Goal: Task Accomplishment & Management: Complete application form

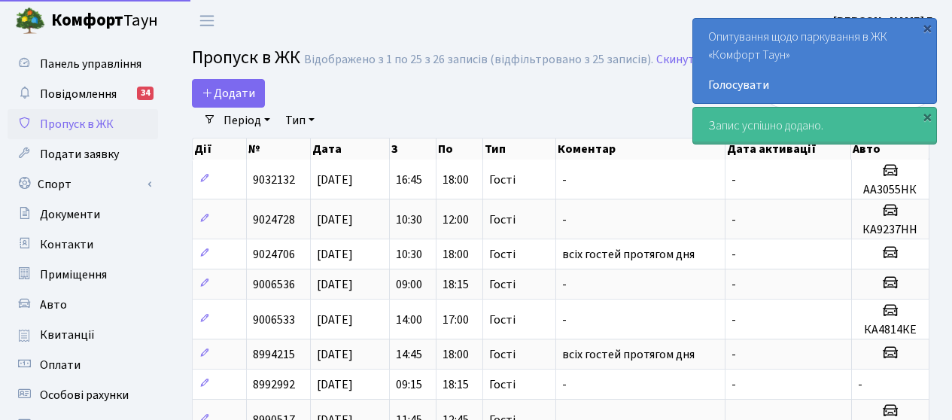
select select "25"
click at [229, 90] on span "Додати" at bounding box center [228, 93] width 53 height 17
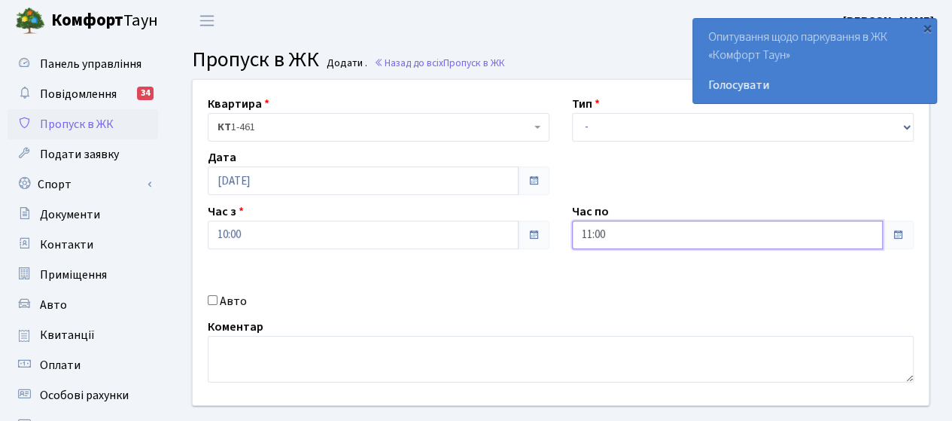
drag, startPoint x: 614, startPoint y: 231, endPoint x: 435, endPoint y: 236, distance: 179.2
click at [435, 236] on div "Квартира <b>КТ</b>&nbsp;&nbsp;&nbsp;&nbsp;1-461 КТ 1-461 Тип - Доставка Таксі Г…" at bounding box center [560, 242] width 759 height 325
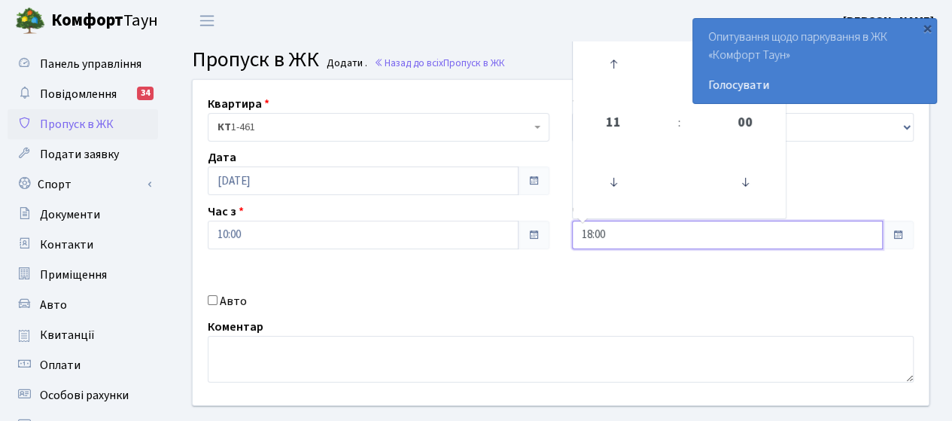
type input "18:00"
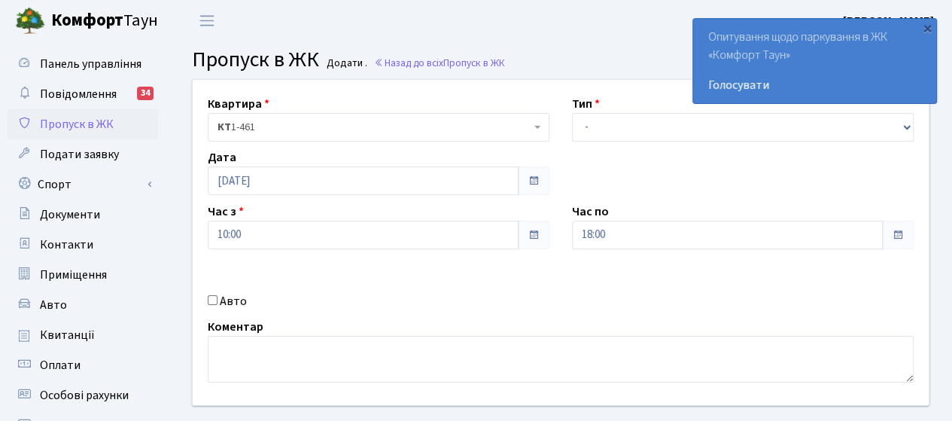
click at [577, 287] on div "Квартира <b>КТ</b>&nbsp;&nbsp;&nbsp;&nbsp;1-461 КТ 1-461 Тип - Доставка Таксі Г…" at bounding box center [560, 242] width 759 height 325
click at [668, 286] on div "Квартира <b>КТ</b>&nbsp;&nbsp;&nbsp;&nbsp;1-461 КТ 1-461 Тип - Доставка Таксі Г…" at bounding box center [560, 242] width 759 height 325
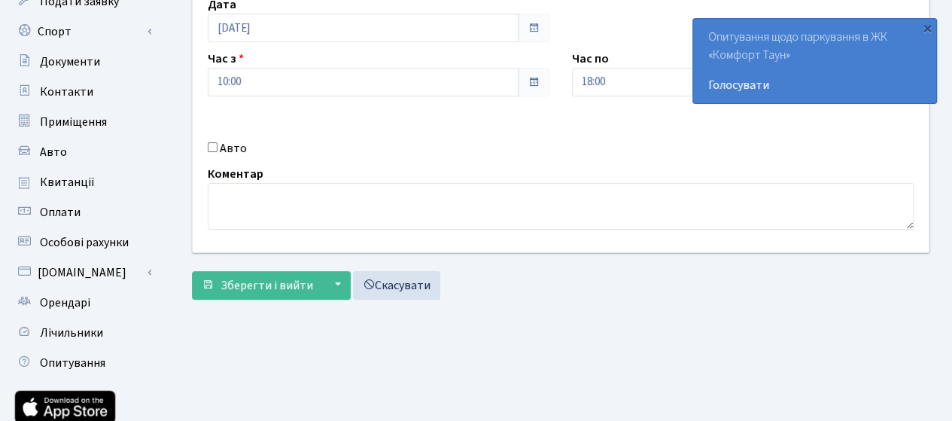
scroll to position [257, 0]
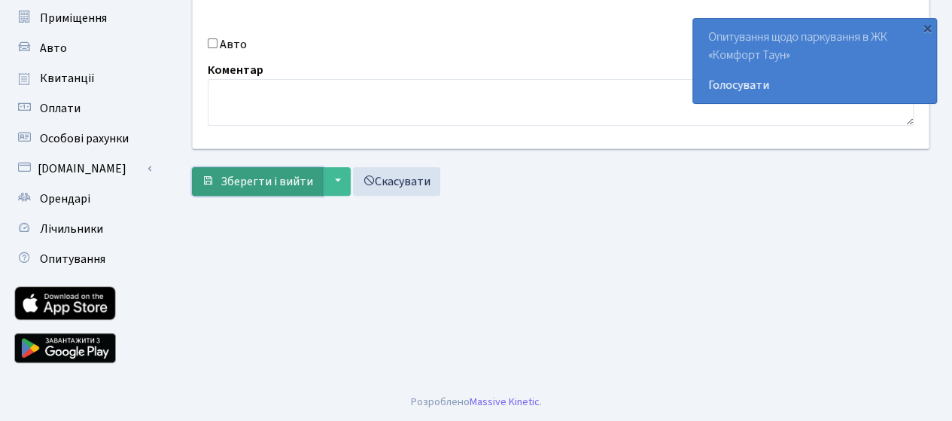
click at [275, 187] on span "Зберегти і вийти" at bounding box center [267, 181] width 93 height 17
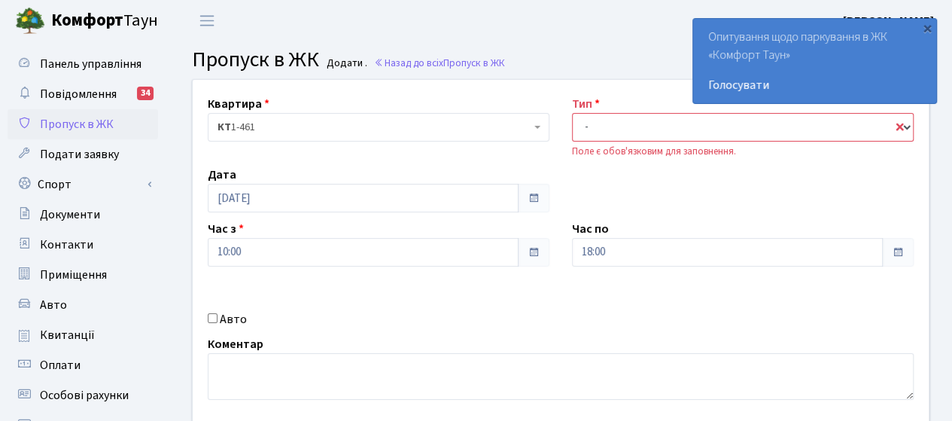
click at [625, 117] on select "- Доставка Таксі Гості Сервіс" at bounding box center [743, 127] width 342 height 29
select select "3"
click at [572, 113] on select "- Доставка Таксі Гості Сервіс" at bounding box center [743, 127] width 342 height 29
click at [218, 318] on div "Авто" at bounding box center [378, 319] width 364 height 18
click at [229, 310] on label "Авто" at bounding box center [233, 319] width 27 height 18
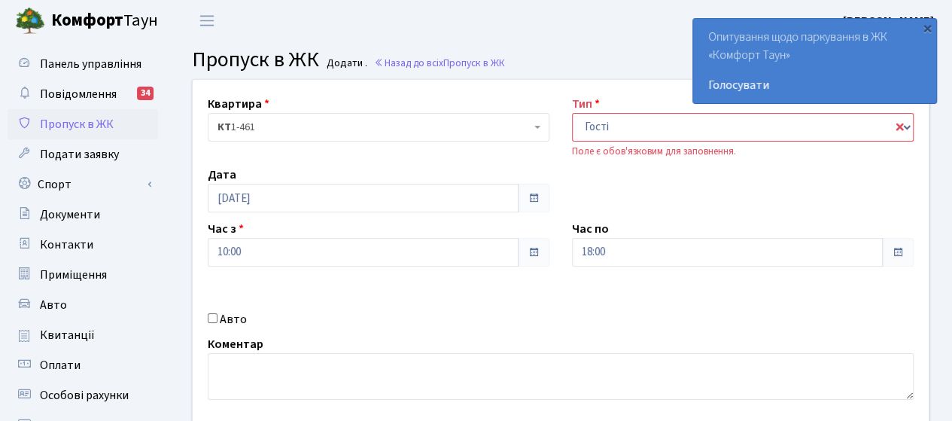
click at [218, 313] on input "Авто" at bounding box center [213, 318] width 10 height 10
checkbox input "true"
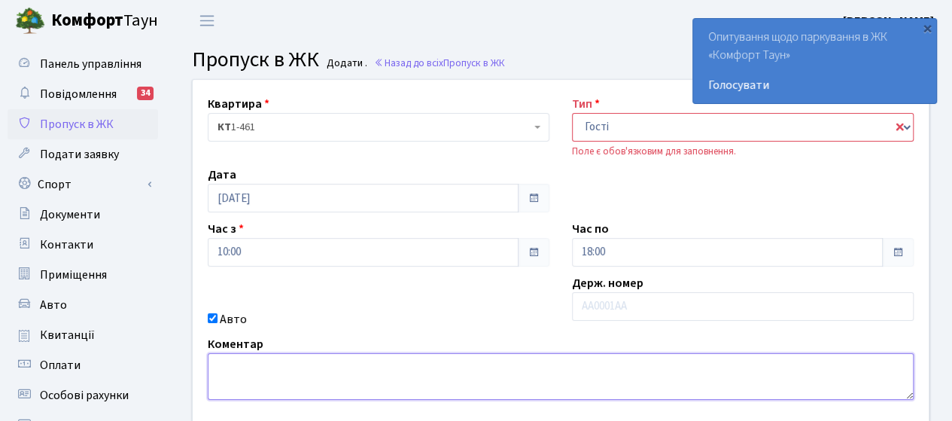
drag, startPoint x: 218, startPoint y: 357, endPoint x: 224, endPoint y: 362, distance: 8.0
click at [218, 358] on textarea at bounding box center [561, 376] width 706 height 47
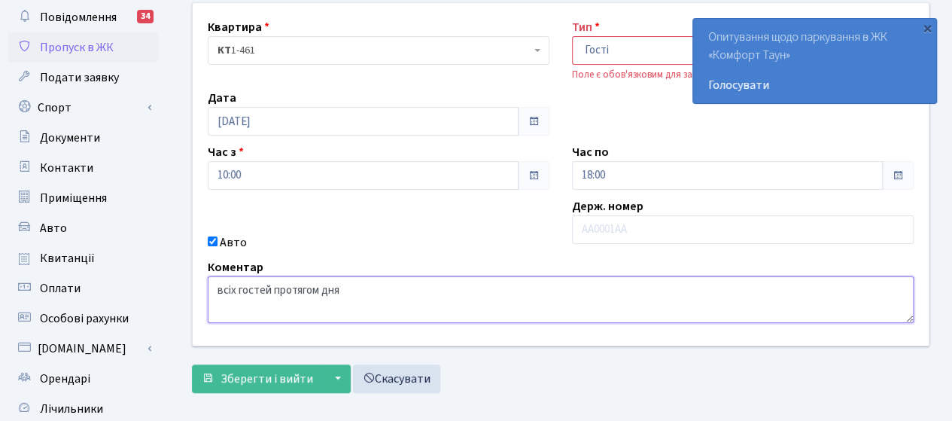
scroll to position [151, 0]
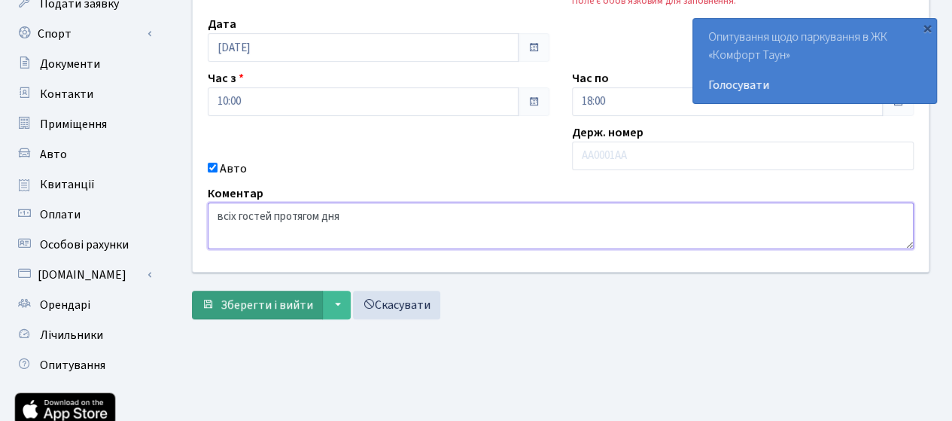
type textarea "всіх гостей протягом дня"
click at [250, 300] on span "Зберегти і вийти" at bounding box center [267, 305] width 93 height 17
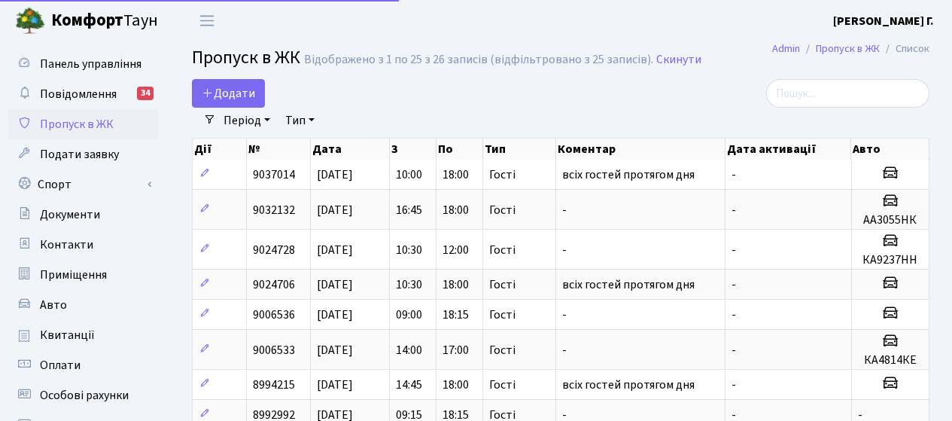
select select "25"
